Goal: Task Accomplishment & Management: Manage account settings

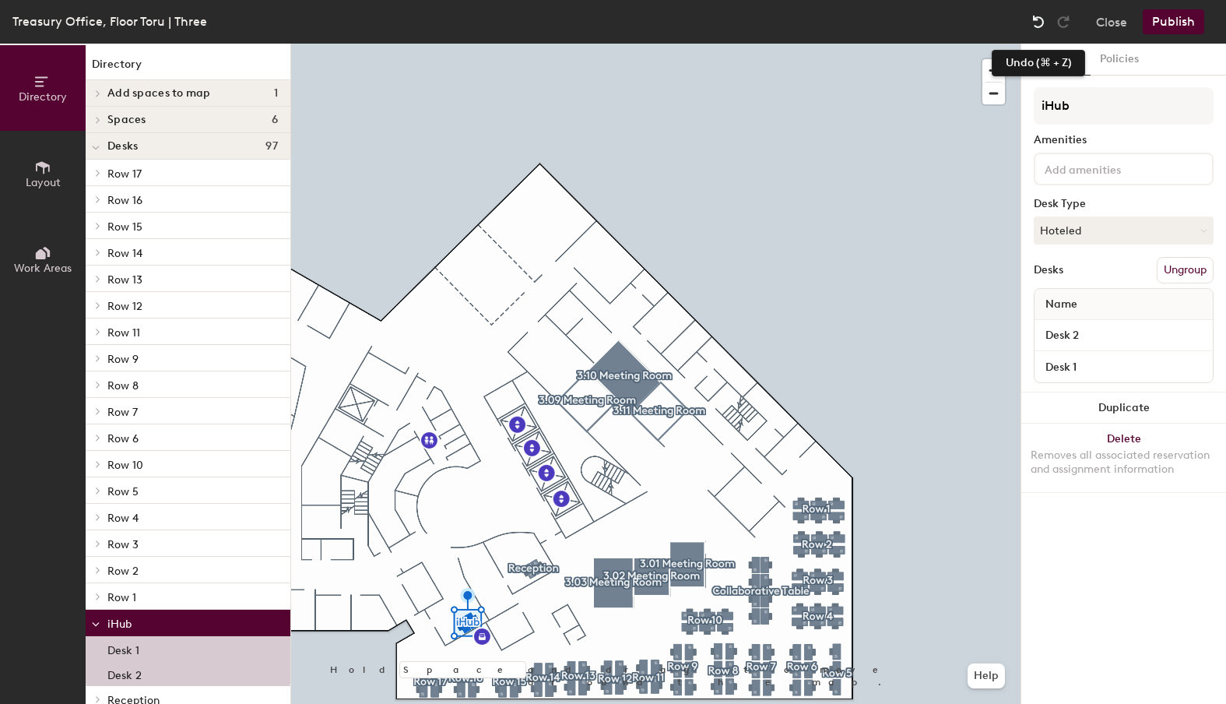
click at [1041, 20] on img at bounding box center [1038, 22] width 16 height 16
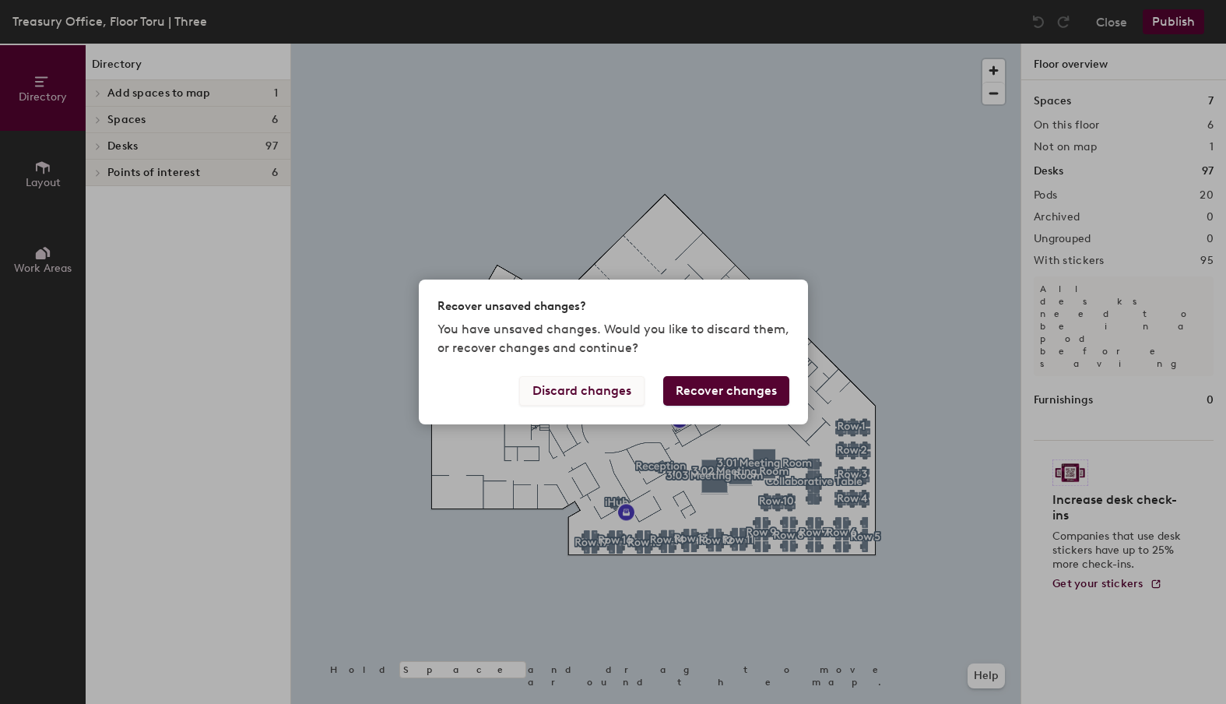
click at [591, 388] on button "Discard changes" at bounding box center [581, 391] width 125 height 30
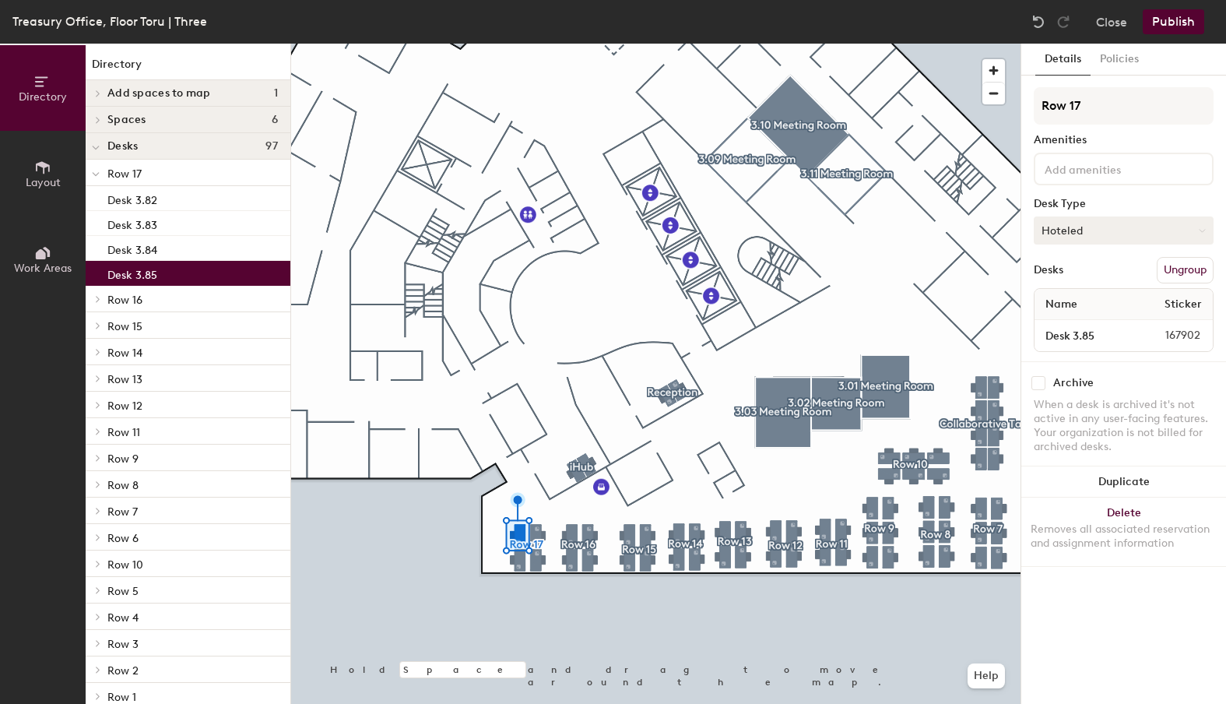
click at [1199, 228] on icon at bounding box center [1202, 230] width 7 height 7
click at [1112, 201] on div "Desk Type" at bounding box center [1124, 204] width 180 height 12
click at [1095, 230] on button "Hoteled" at bounding box center [1124, 230] width 180 height 28
click at [1073, 278] on div "Assigned" at bounding box center [1112, 278] width 156 height 23
click at [1063, 232] on button "Assigned" at bounding box center [1124, 230] width 180 height 28
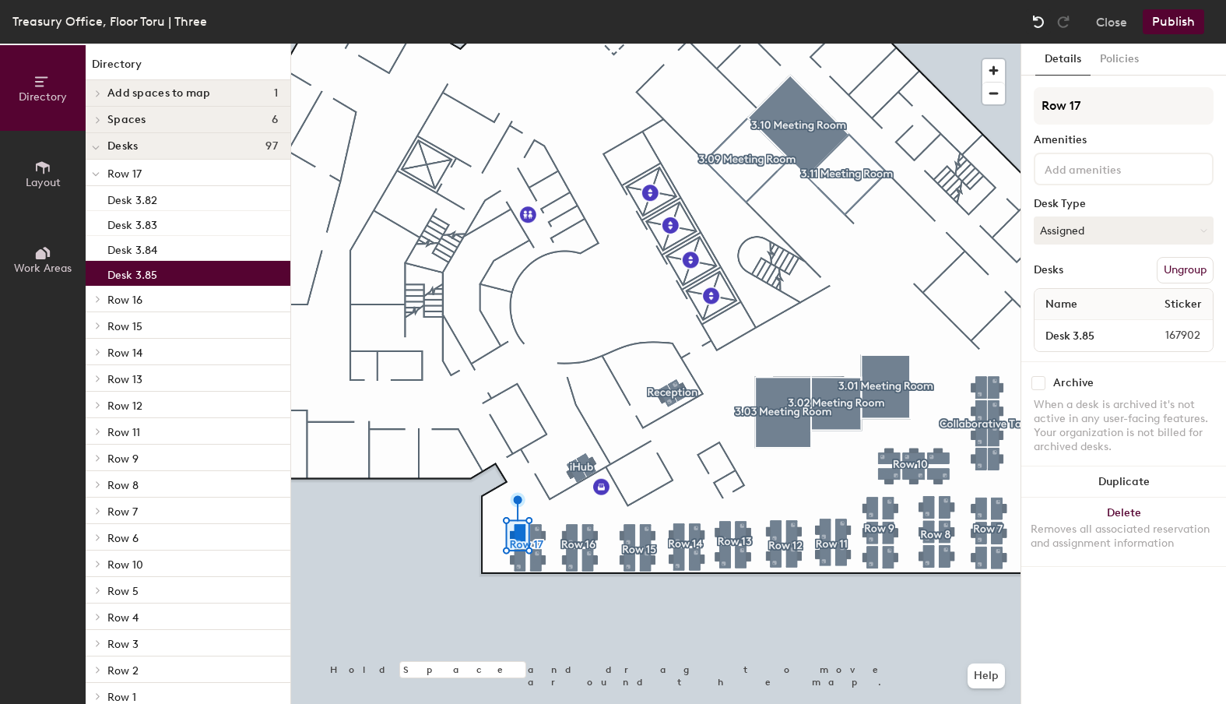
click at [1038, 24] on img at bounding box center [1038, 22] width 16 height 16
click at [1042, 7] on div "Treasury Office, Floor Toru | Three Close Publish" at bounding box center [613, 22] width 1226 height 44
click at [1038, 19] on img at bounding box center [1038, 22] width 16 height 16
click at [1115, 333] on input "Desk 3.85" at bounding box center [1082, 336] width 90 height 22
click at [1103, 342] on input "Desk 3.85" at bounding box center [1082, 336] width 90 height 22
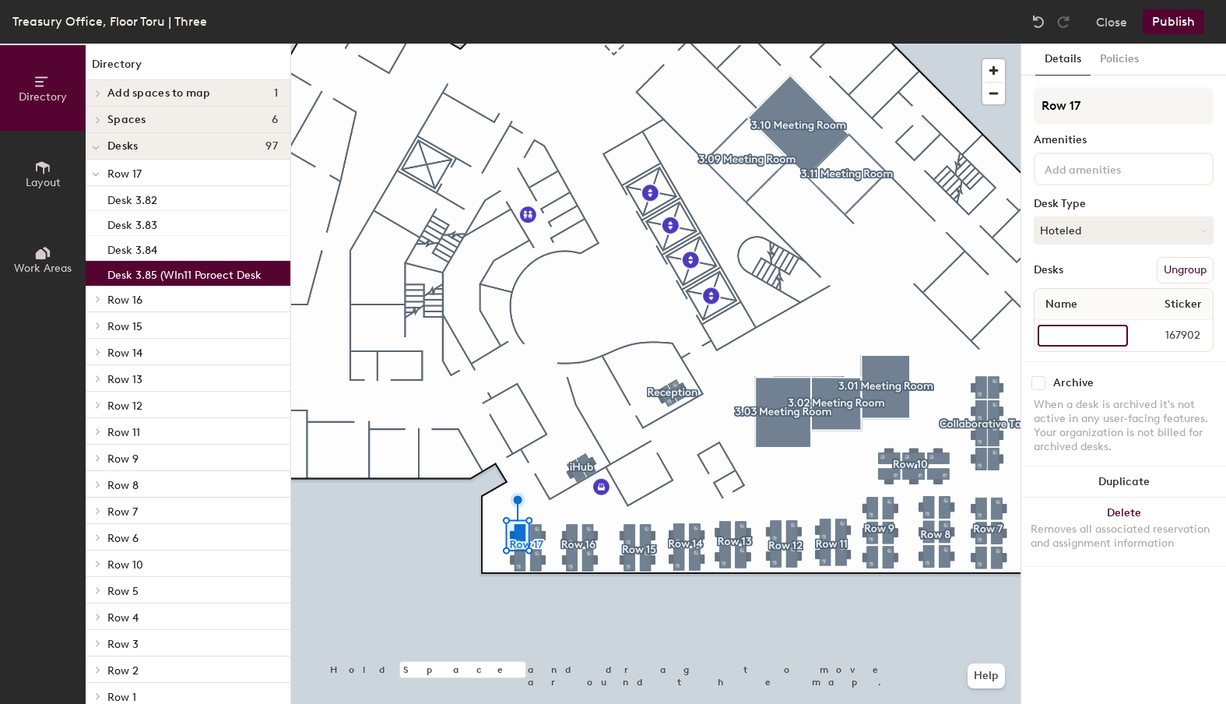
scroll to position [0, 83]
click at [1080, 336] on input "Desk 3.85 (WIn11 Poroect Desk)" at bounding box center [1082, 336] width 90 height 22
click at [1089, 335] on input "Desk 3.85 (WIn11 Poroect Desk)" at bounding box center [1082, 336] width 90 height 22
click at [1063, 335] on input "Desk 3.85 (WIn11 Project Desk)" at bounding box center [1082, 336] width 90 height 22
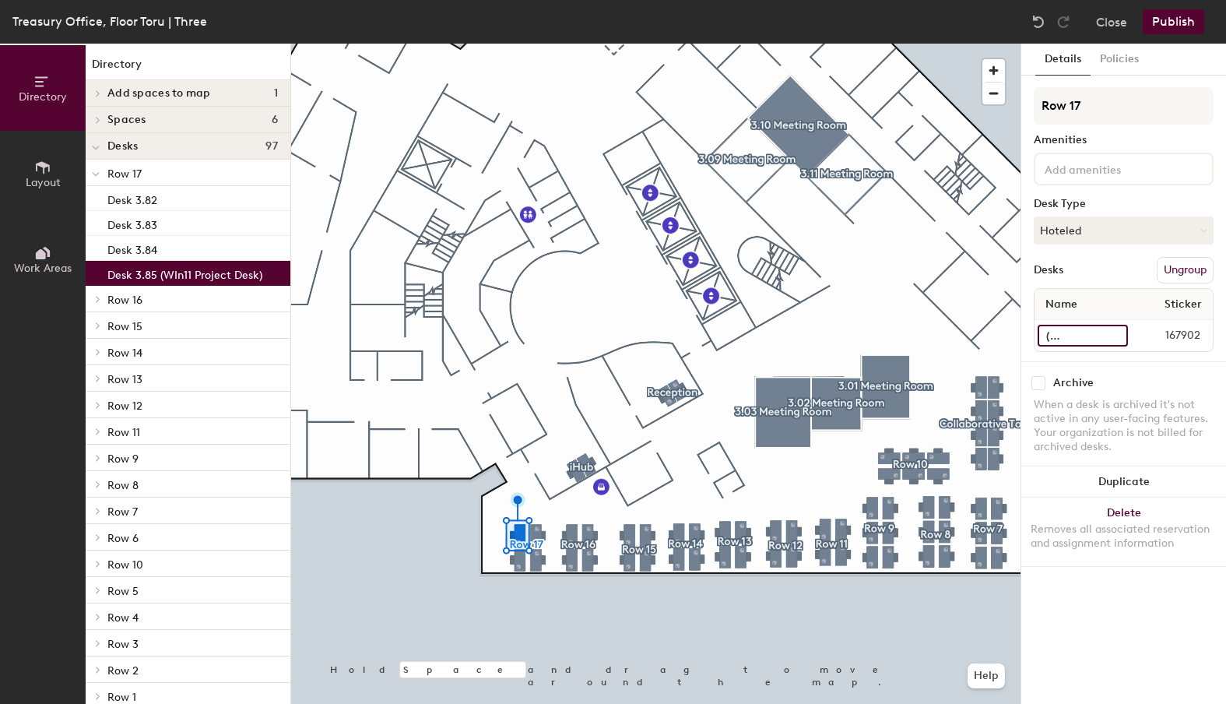
click at [1065, 338] on input "Desk 3.85 (WIn11 Project Desk)" at bounding box center [1082, 336] width 90 height 22
type input "Desk 3.85 (Win11 Project Desk)"
click at [1192, 229] on button "Hoteled" at bounding box center [1124, 230] width 180 height 28
click at [1101, 275] on div "Assigned" at bounding box center [1112, 278] width 156 height 23
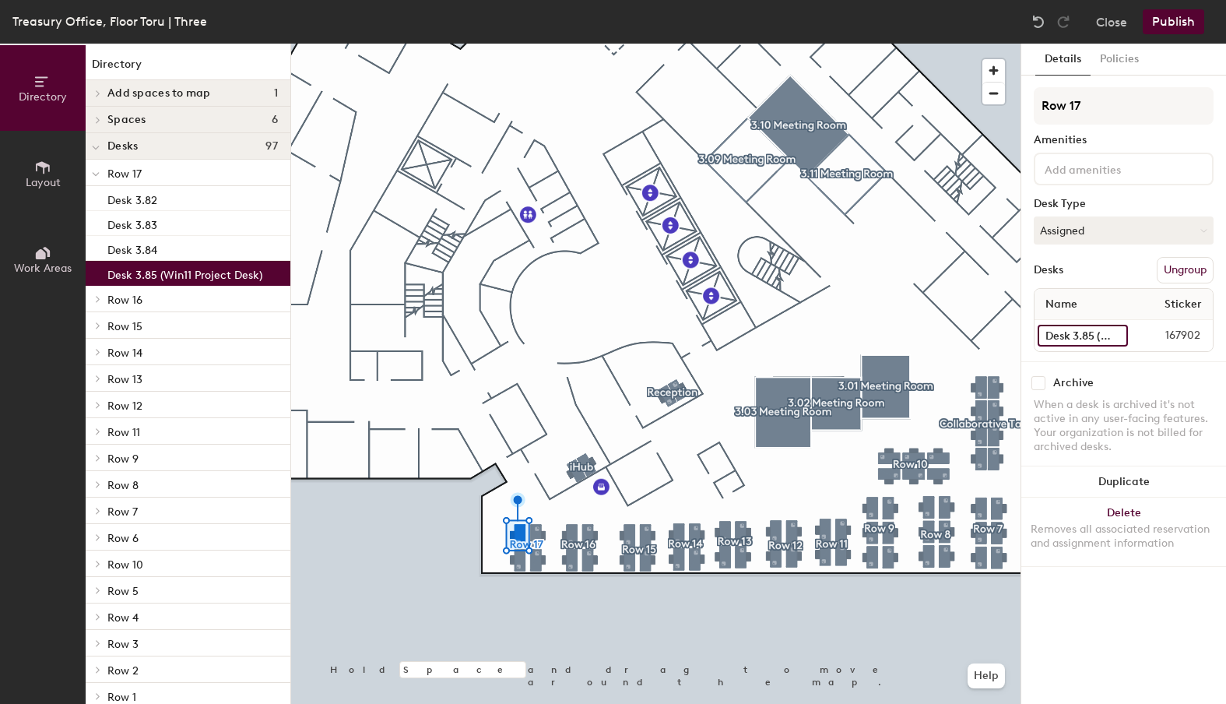
click at [1065, 335] on input "Desk 3.85 (Win11 Project Desk)" at bounding box center [1082, 336] width 90 height 22
click at [1122, 232] on button "Assigned" at bounding box center [1124, 230] width 180 height 28
click at [1081, 276] on div "Assigned" at bounding box center [1112, 278] width 156 height 23
click at [1036, 19] on img at bounding box center [1038, 22] width 16 height 16
click at [1037, 19] on img at bounding box center [1038, 22] width 16 height 16
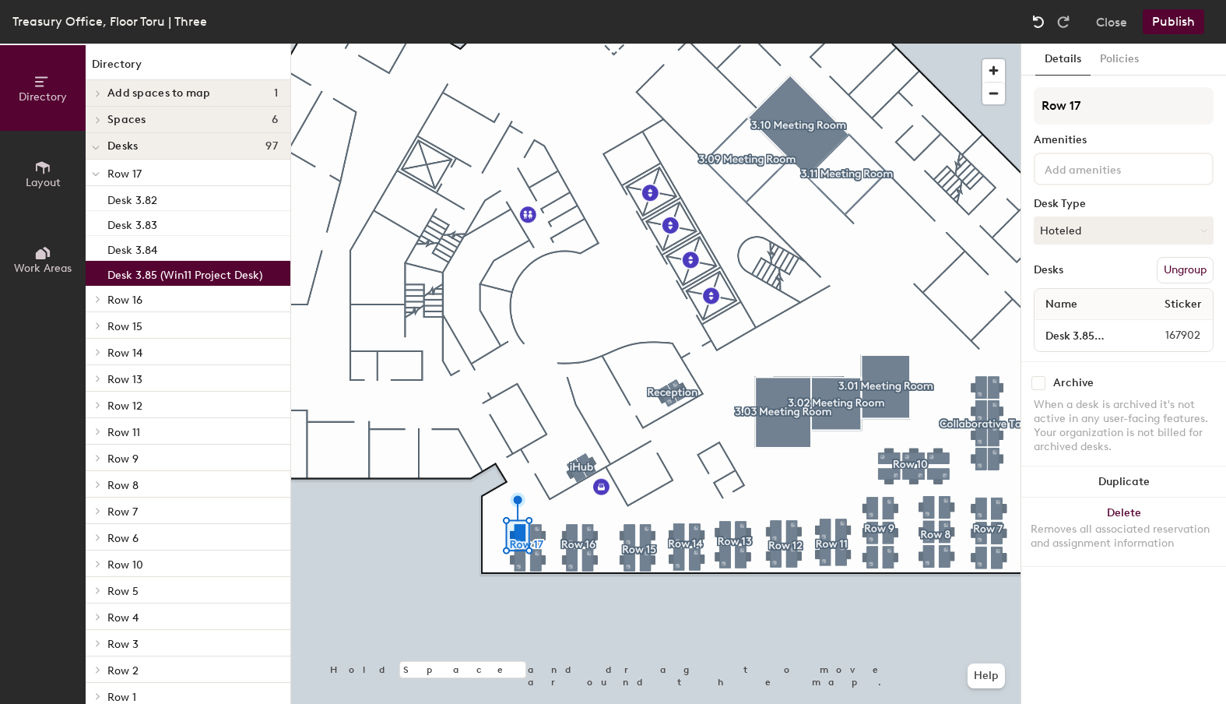
click at [1038, 20] on img at bounding box center [1038, 22] width 16 height 16
click at [1115, 16] on button "Close" at bounding box center [1111, 21] width 31 height 25
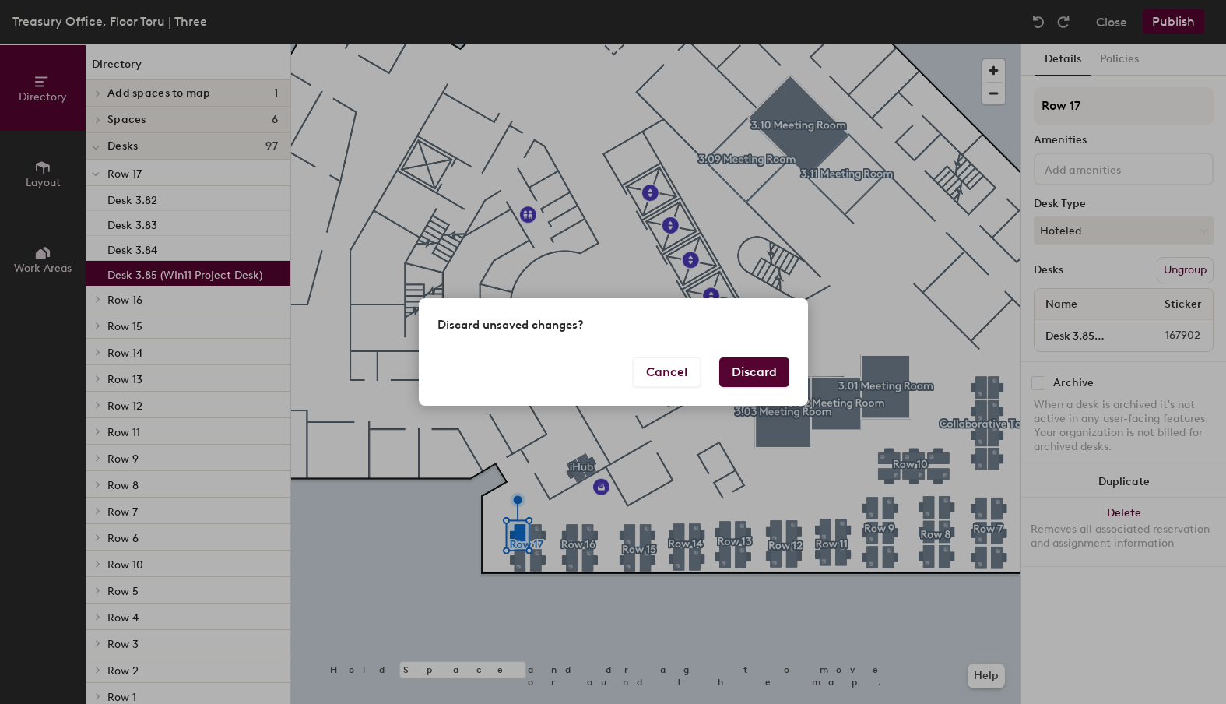
click at [739, 381] on button "Discard" at bounding box center [754, 372] width 70 height 30
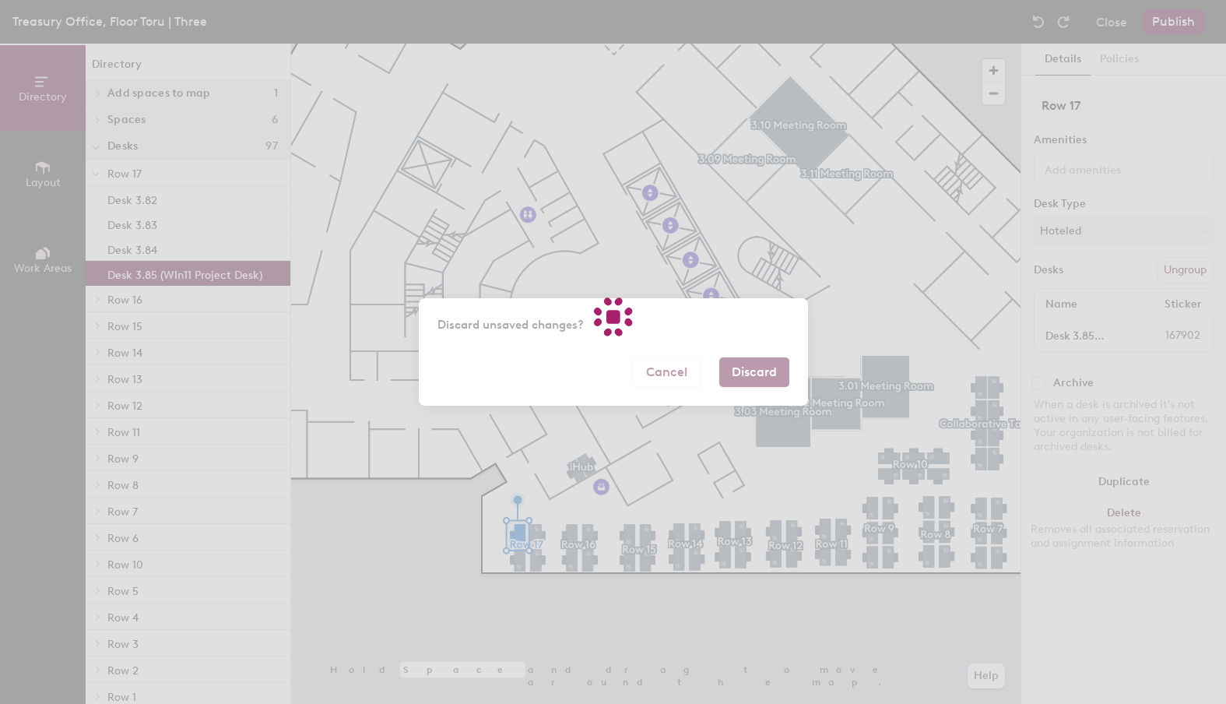
click at [749, 379] on div at bounding box center [613, 352] width 1226 height 704
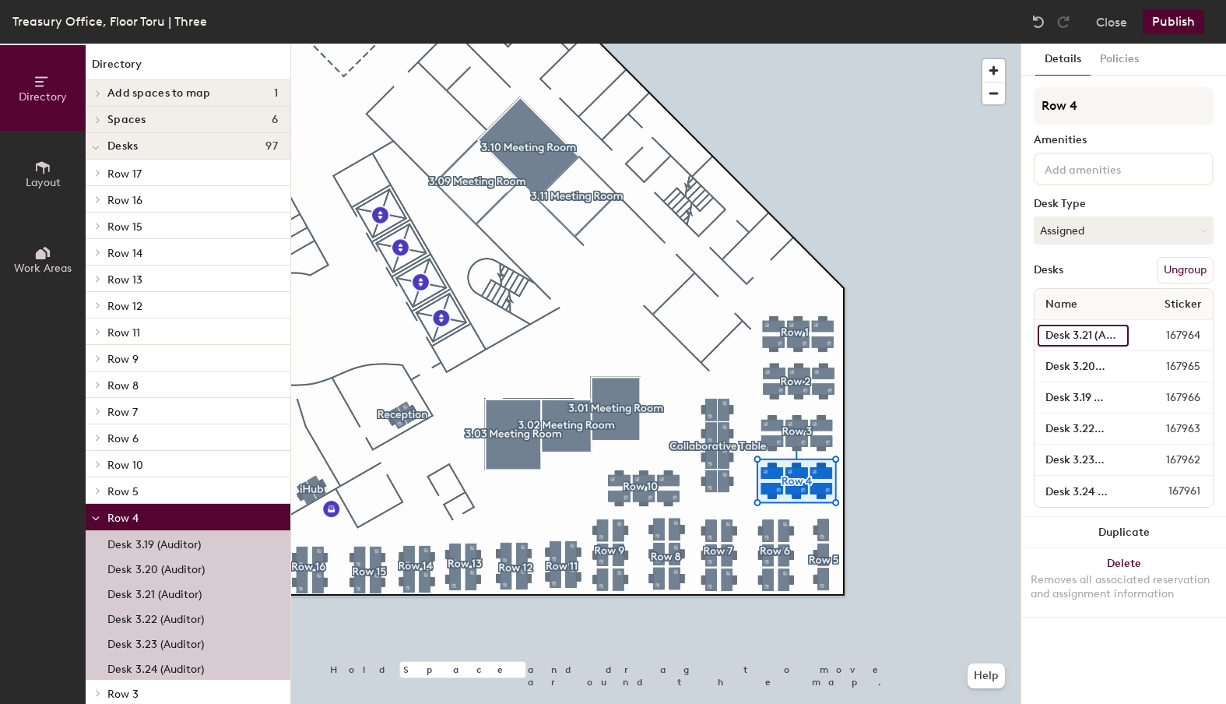
click at [1083, 337] on input "Desk 3.21 (Auditor)" at bounding box center [1082, 336] width 91 height 22
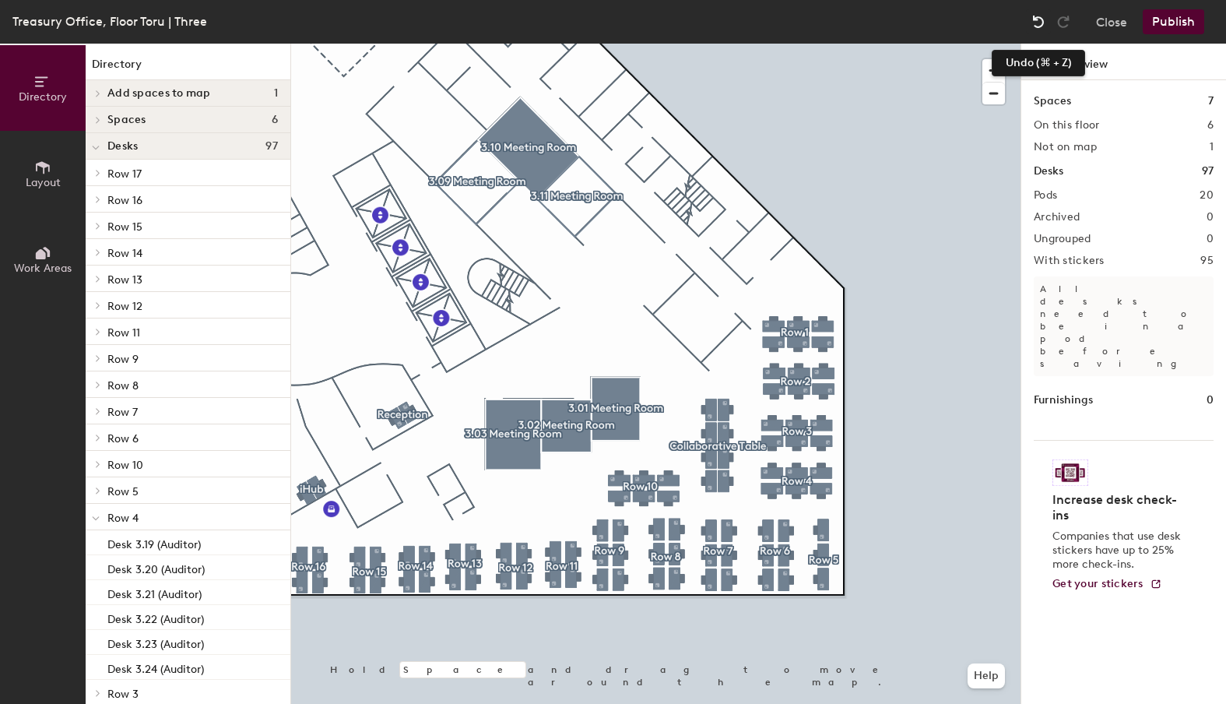
click at [1040, 18] on img at bounding box center [1038, 22] width 16 height 16
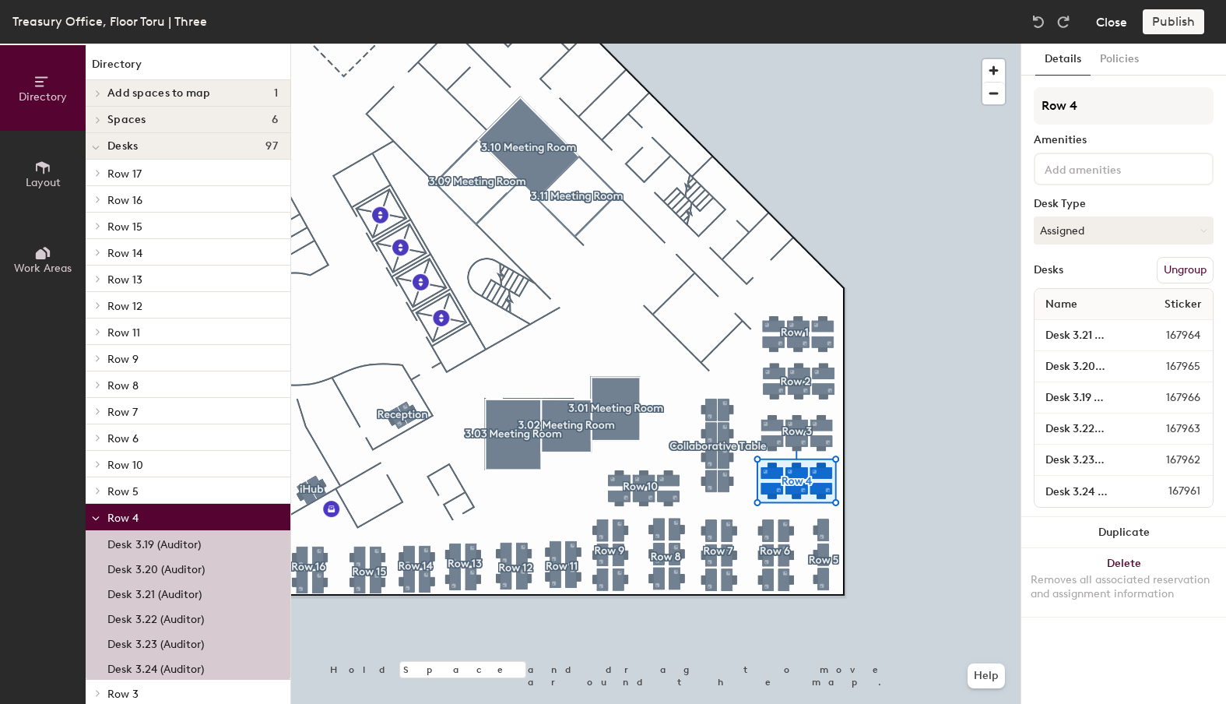
click at [1102, 17] on button "Close" at bounding box center [1111, 21] width 31 height 25
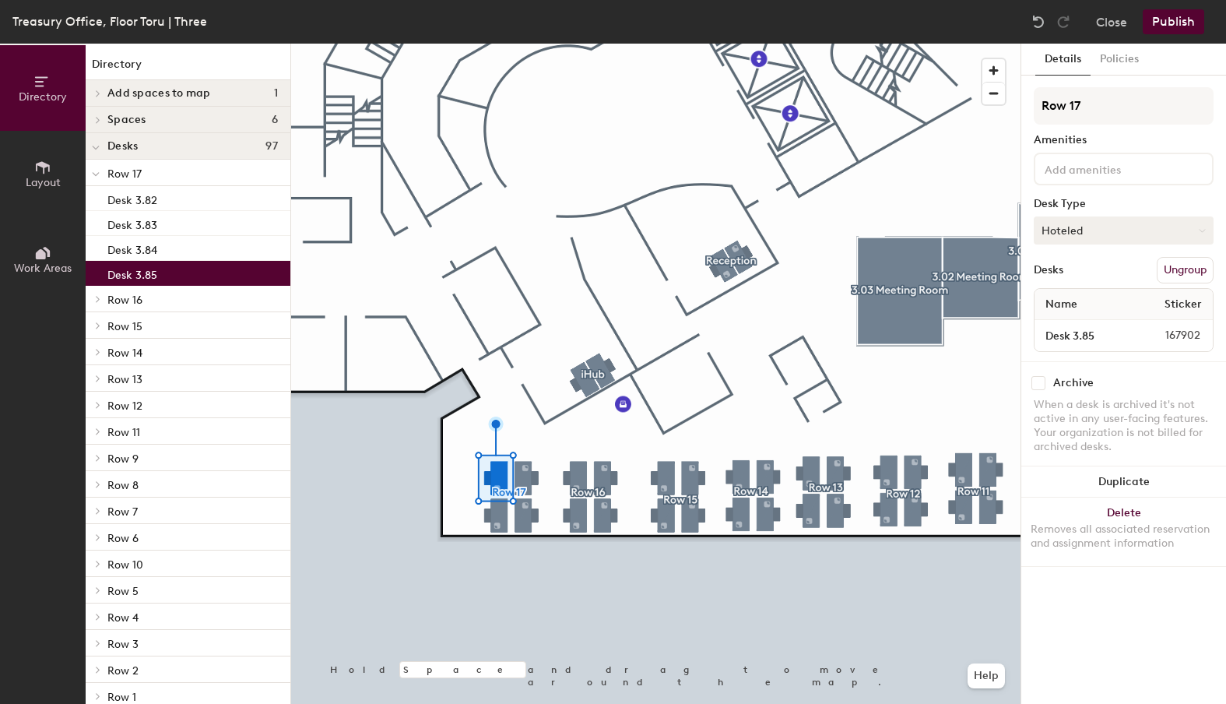
click at [1080, 222] on button "Hoteled" at bounding box center [1124, 230] width 180 height 28
click at [1068, 278] on div "Assigned" at bounding box center [1112, 278] width 156 height 23
click at [1091, 337] on input "Desk 3.85" at bounding box center [1082, 336] width 90 height 22
click at [1096, 335] on input "Desk 3.85" at bounding box center [1082, 336] width 90 height 22
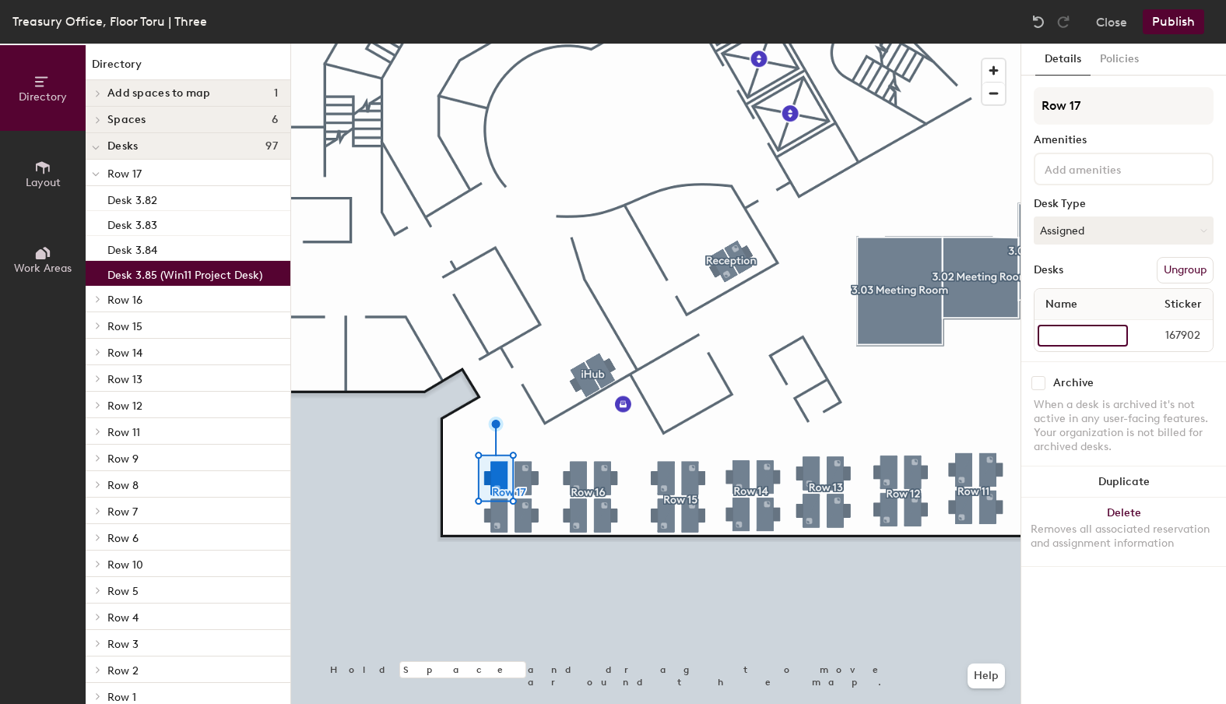
type input "Desk 3.85 (Win11 Project Desk)"
click at [1165, 24] on button "Publish" at bounding box center [1172, 21] width 61 height 25
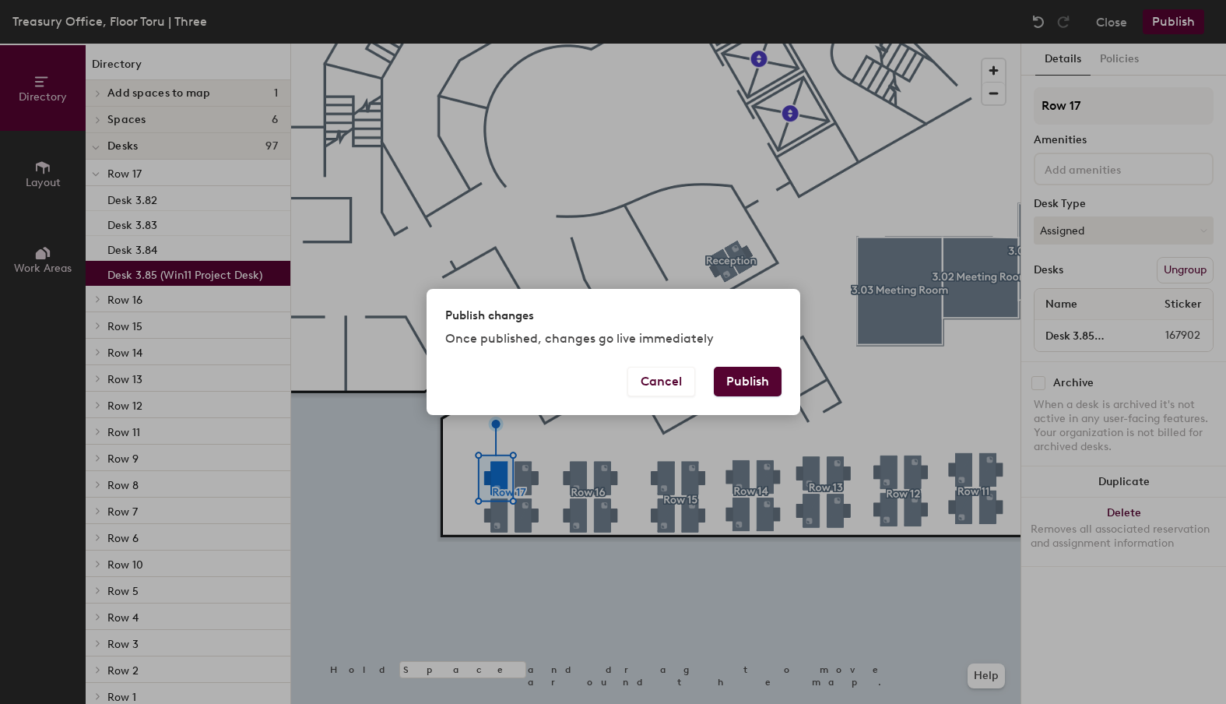
click at [746, 380] on button "Publish" at bounding box center [748, 382] width 68 height 30
